Goal: Task Accomplishment & Management: Manage account settings

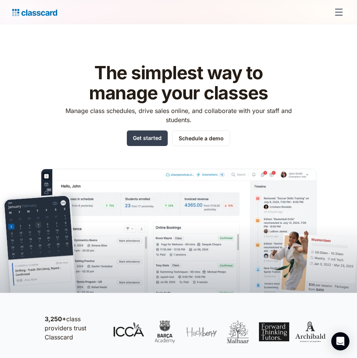
click at [345, 6] on div "menu" at bounding box center [339, 12] width 18 height 18
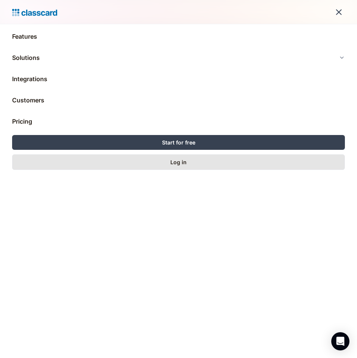
click at [177, 164] on div "Log in" at bounding box center [178, 162] width 16 height 8
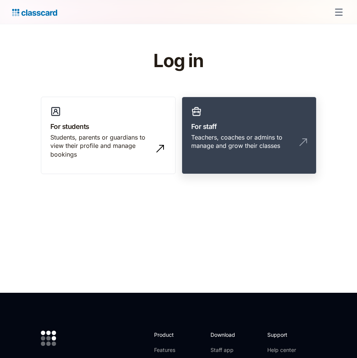
click at [232, 154] on div "Teachers, coaches or admins to manage and grow their classes" at bounding box center [249, 144] width 116 height 23
